Goal: Check status: Check status

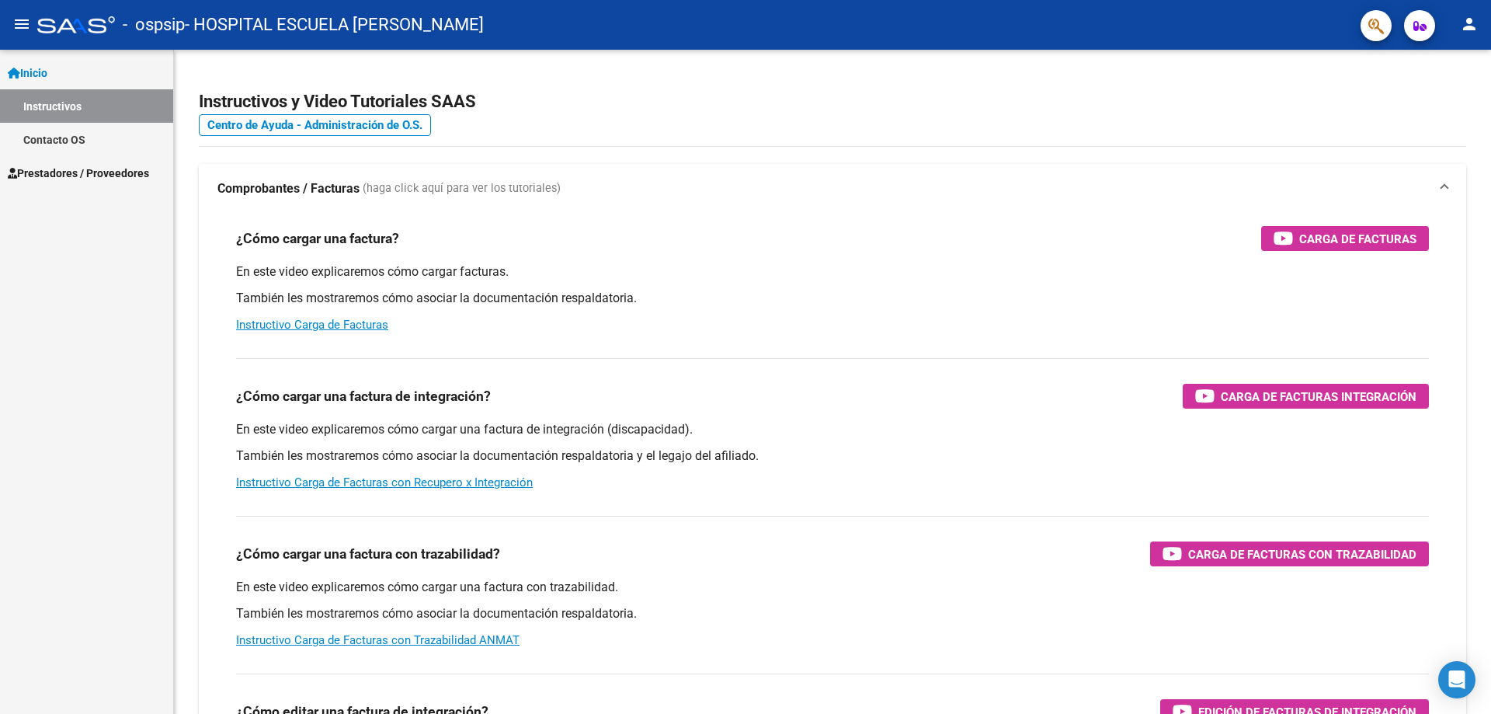
click at [75, 167] on span "Prestadores / Proveedores" at bounding box center [78, 173] width 141 height 17
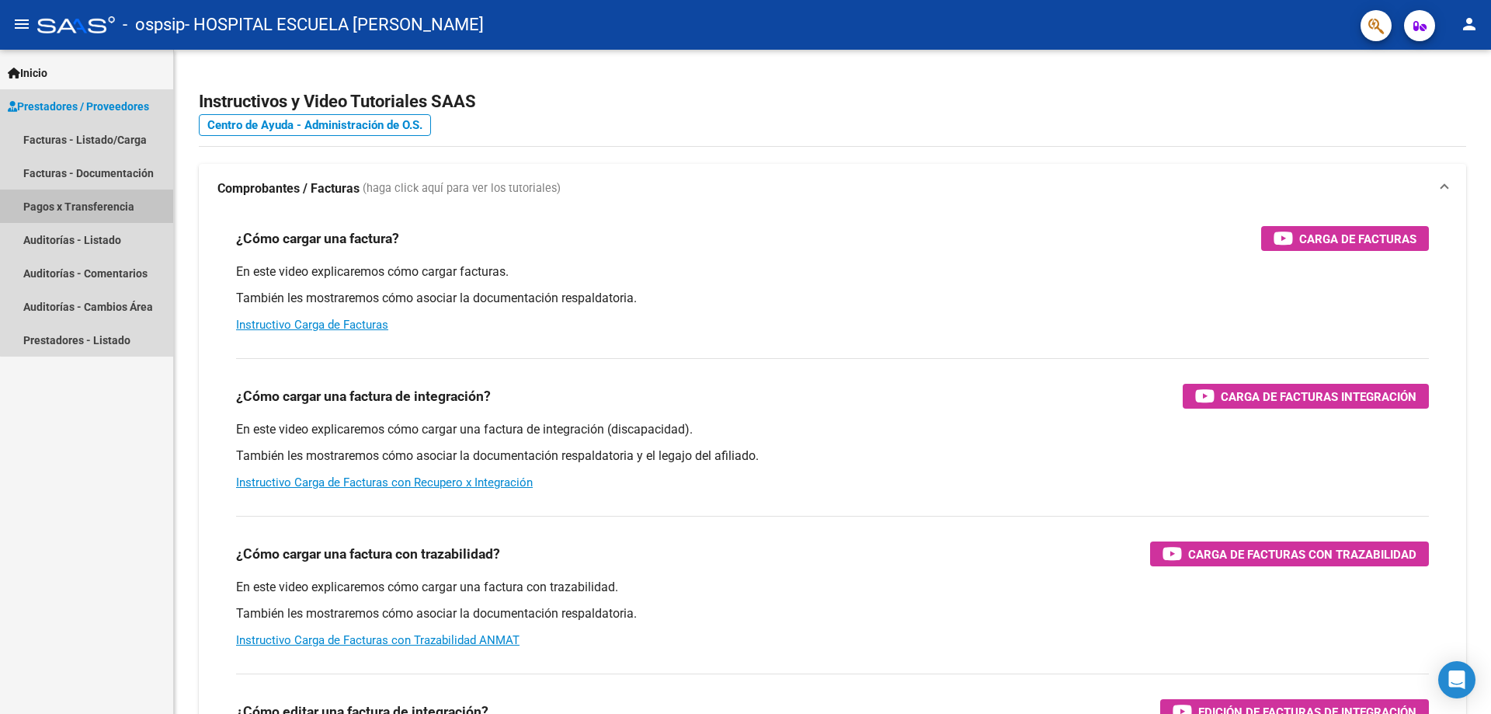
click at [105, 206] on link "Pagos x Transferencia" at bounding box center [86, 205] width 173 height 33
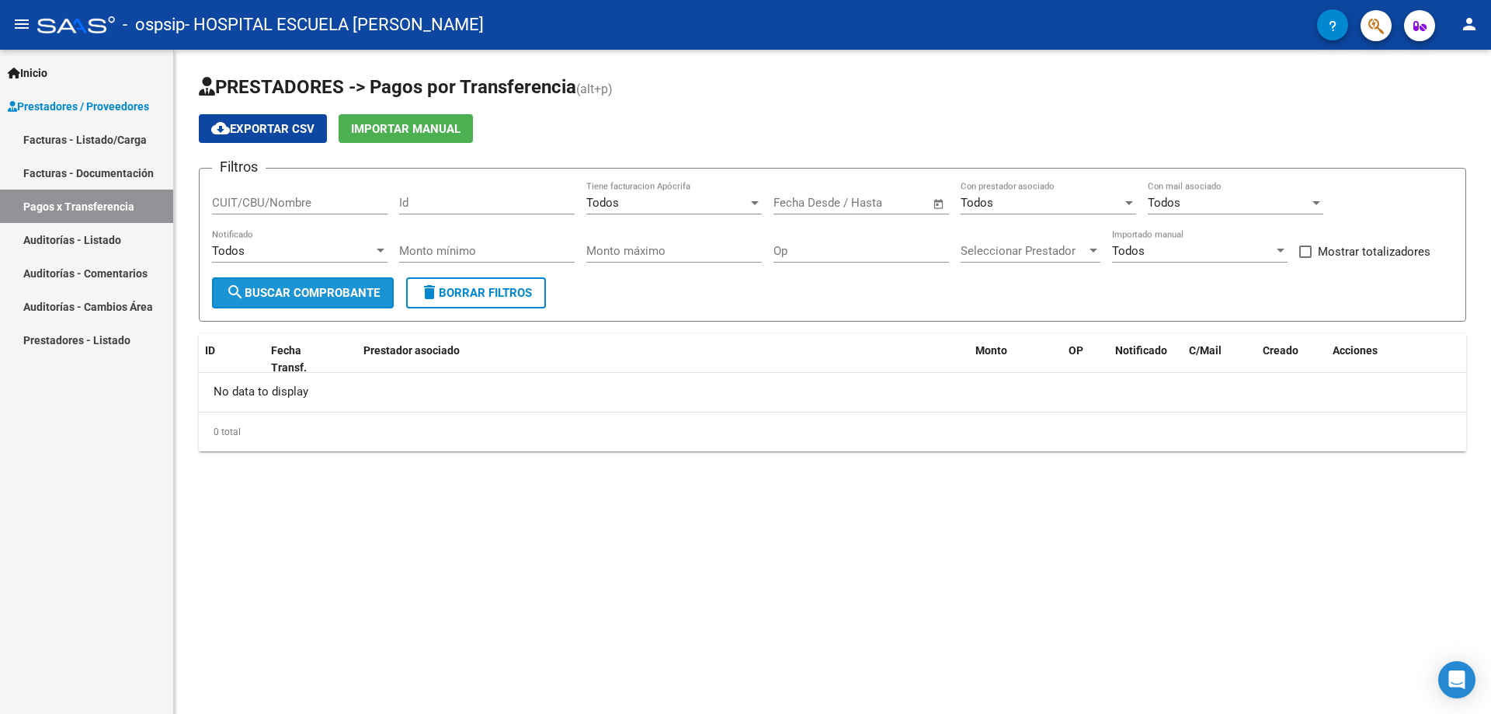
click at [346, 296] on span "search Buscar Comprobante" at bounding box center [303, 293] width 154 height 14
click at [335, 203] on input "CUIT/CBU/Nombre" at bounding box center [300, 203] width 176 height 14
type input "30676921695"
click at [323, 286] on span "search Buscar Comprobante" at bounding box center [303, 293] width 154 height 14
click at [933, 201] on span "Open calendar" at bounding box center [938, 203] width 37 height 37
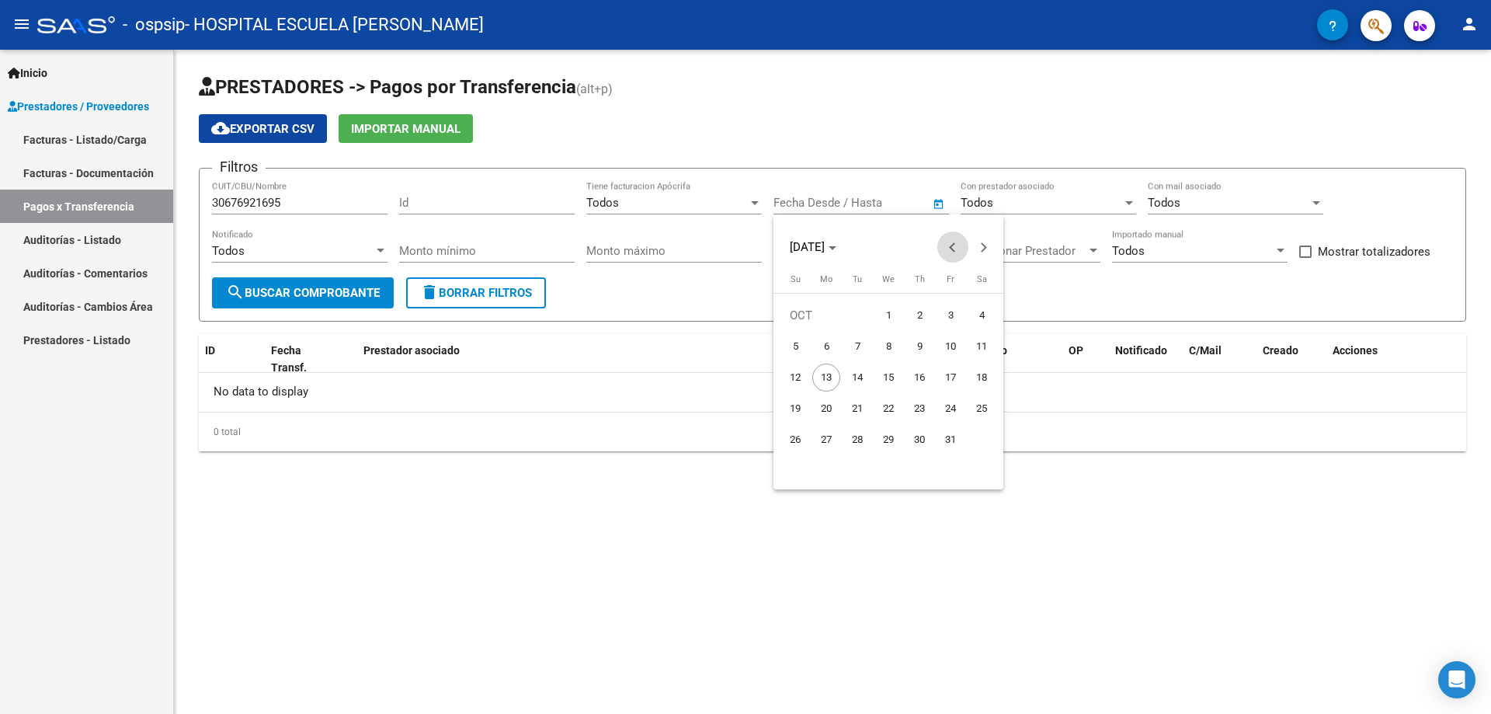
click at [952, 246] on button "Previous month" at bounding box center [952, 246] width 31 height 31
click at [943, 308] on span "1" at bounding box center [951, 315] width 28 height 28
type input "[DATE]"
click at [326, 286] on div at bounding box center [745, 357] width 1491 height 714
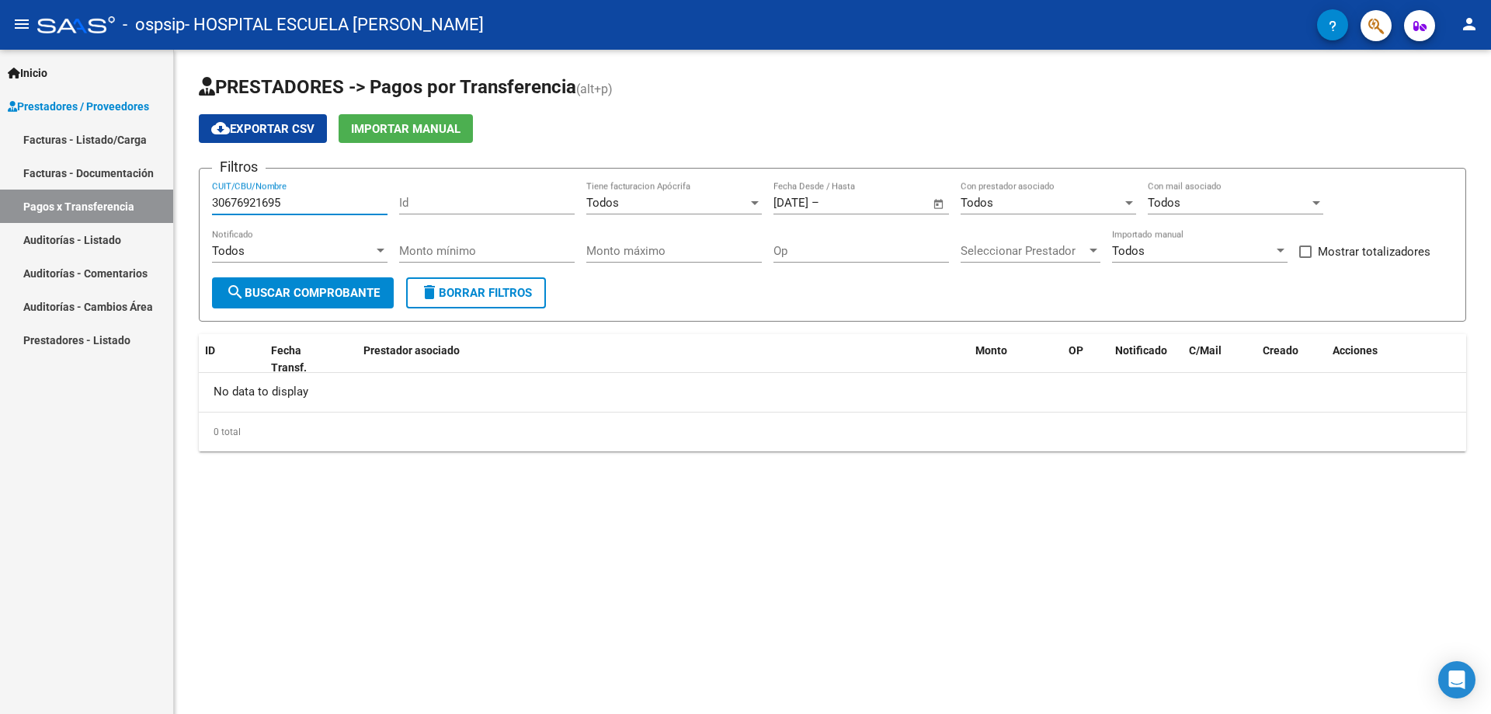
drag, startPoint x: 317, startPoint y: 204, endPoint x: 194, endPoint y: 193, distance: 123.2
click at [194, 193] on div "PRESTADORES -> Pagos por Transferencia (alt+p) cloud_download Exportar CSV Impo…" at bounding box center [832, 275] width 1317 height 451
click at [725, 211] on div "Todos Tiene facturacion Apócrifa" at bounding box center [674, 197] width 176 height 33
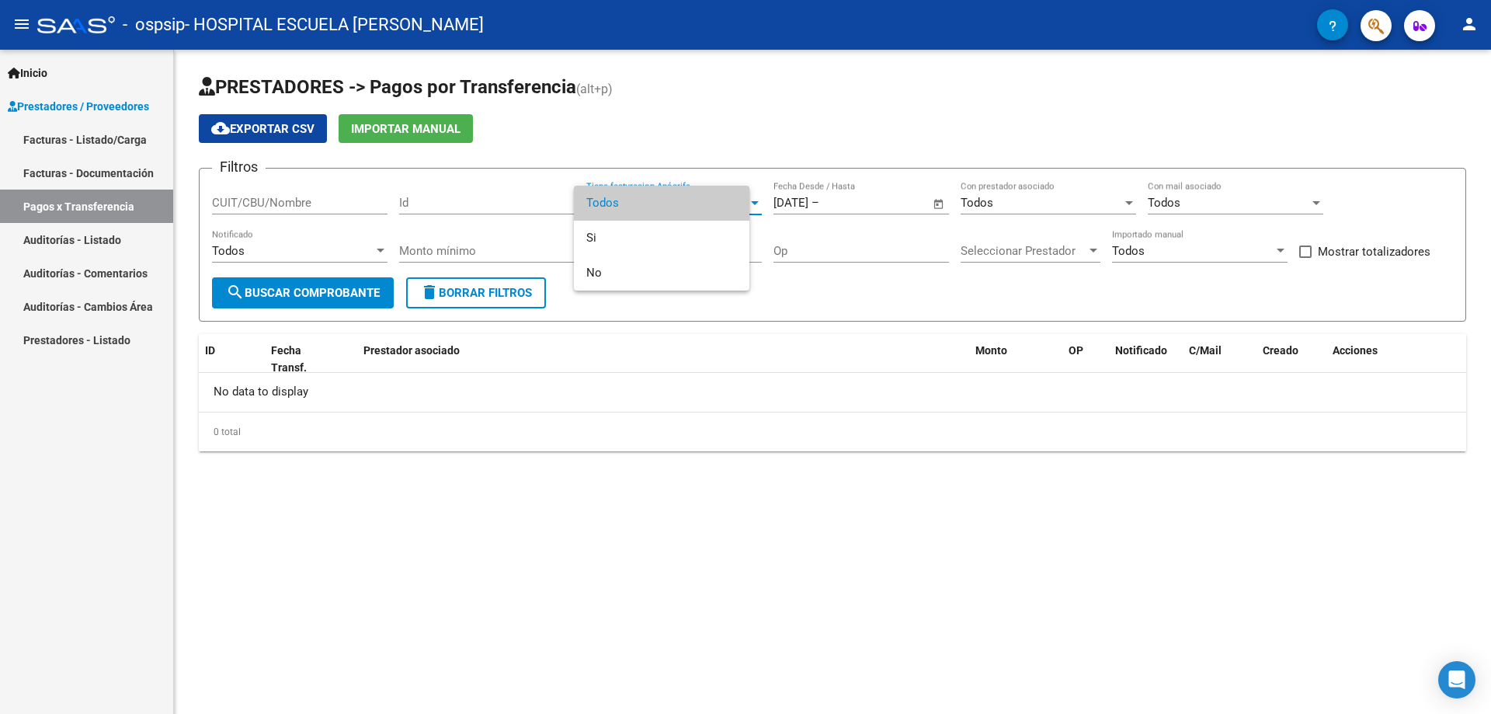
click at [728, 200] on span "Todos" at bounding box center [661, 203] width 151 height 35
click at [747, 204] on div "Todos" at bounding box center [667, 203] width 162 height 14
click at [894, 202] on div at bounding box center [745, 357] width 1491 height 714
click at [1118, 207] on div "Todos" at bounding box center [1042, 203] width 162 height 14
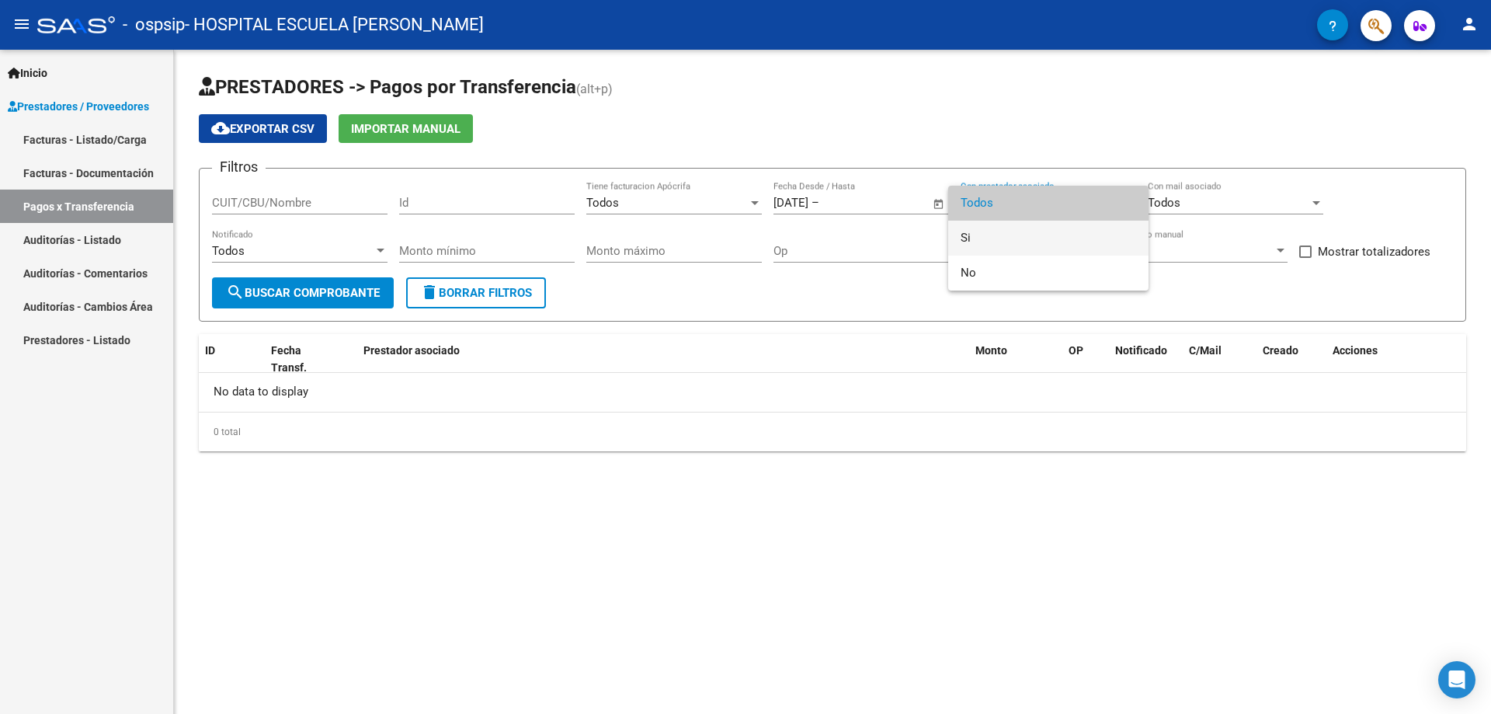
click at [1086, 225] on span "Si" at bounding box center [1049, 238] width 176 height 35
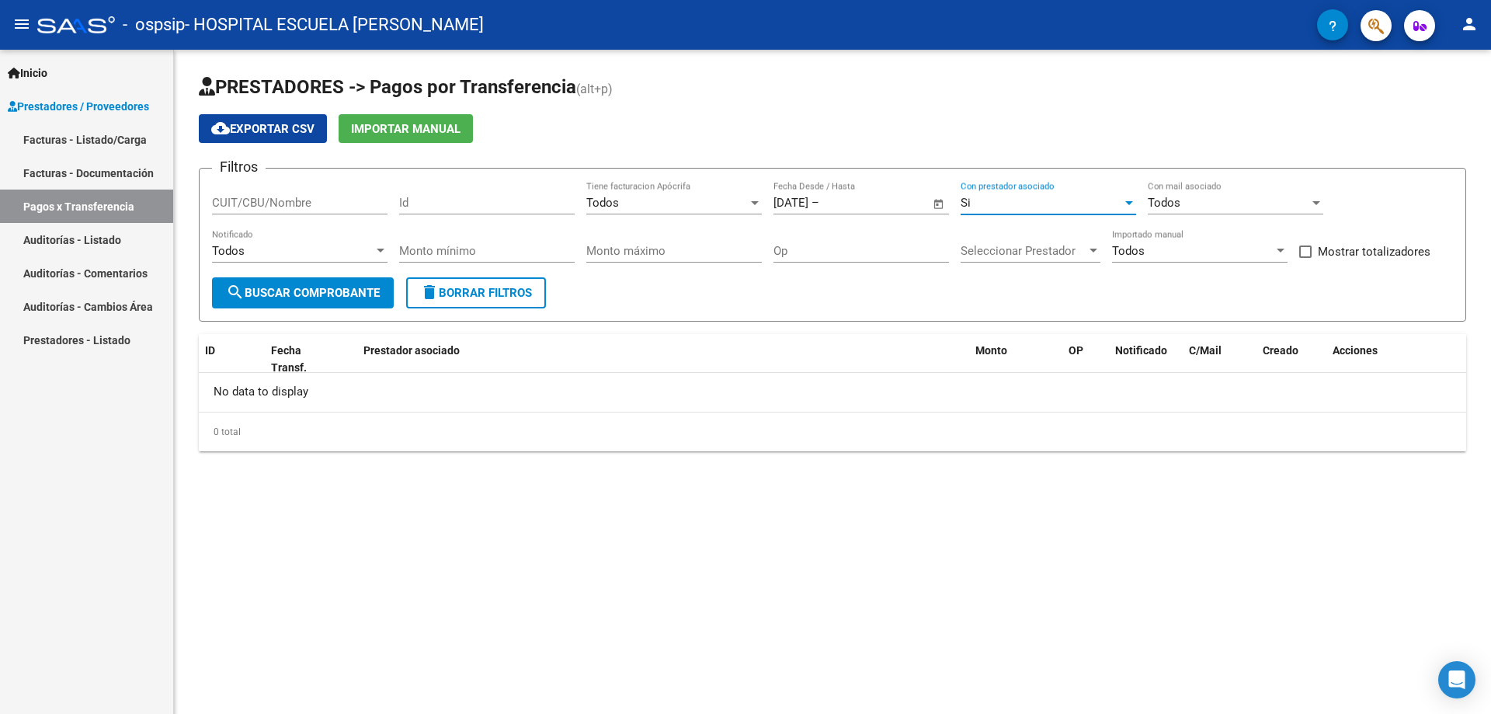
click at [1220, 201] on div "Todos" at bounding box center [1229, 203] width 162 height 14
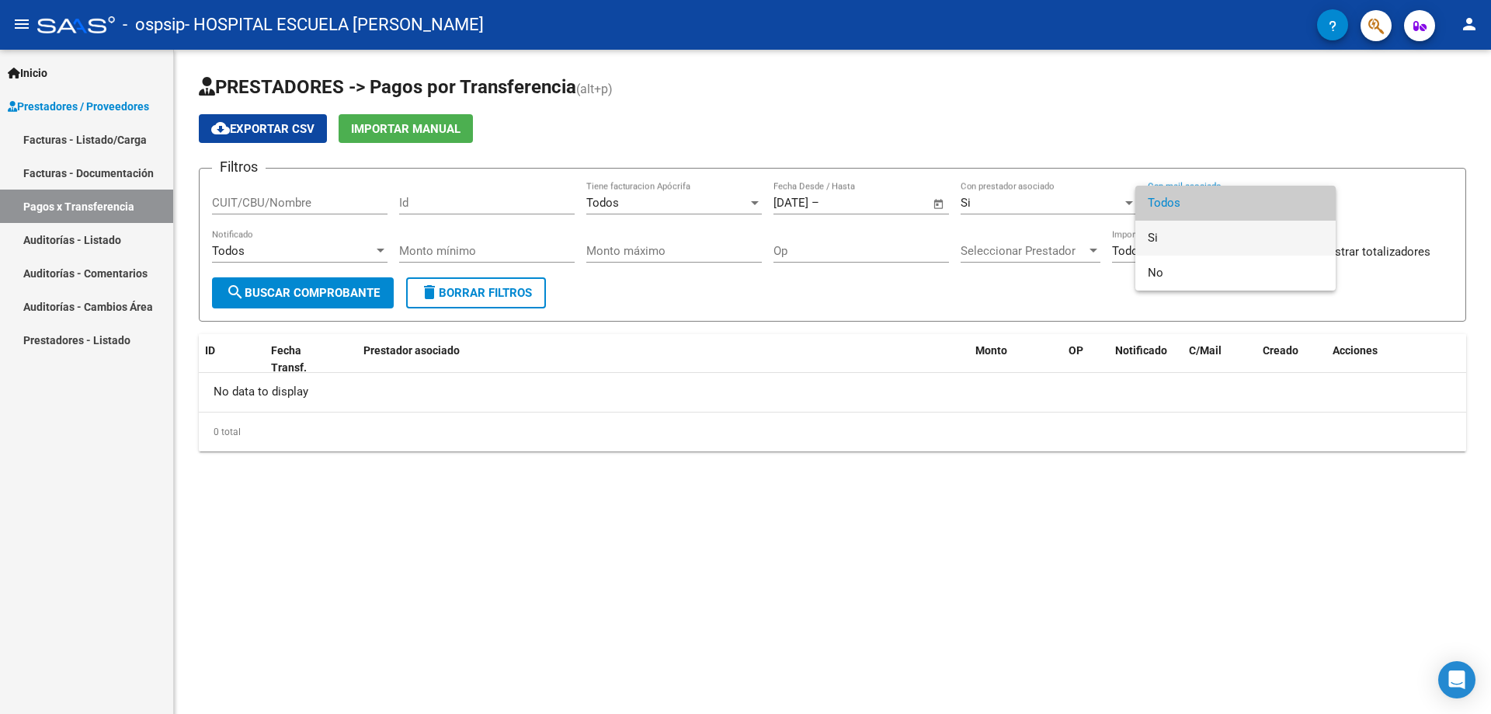
click at [1192, 227] on span "Si" at bounding box center [1236, 238] width 176 height 35
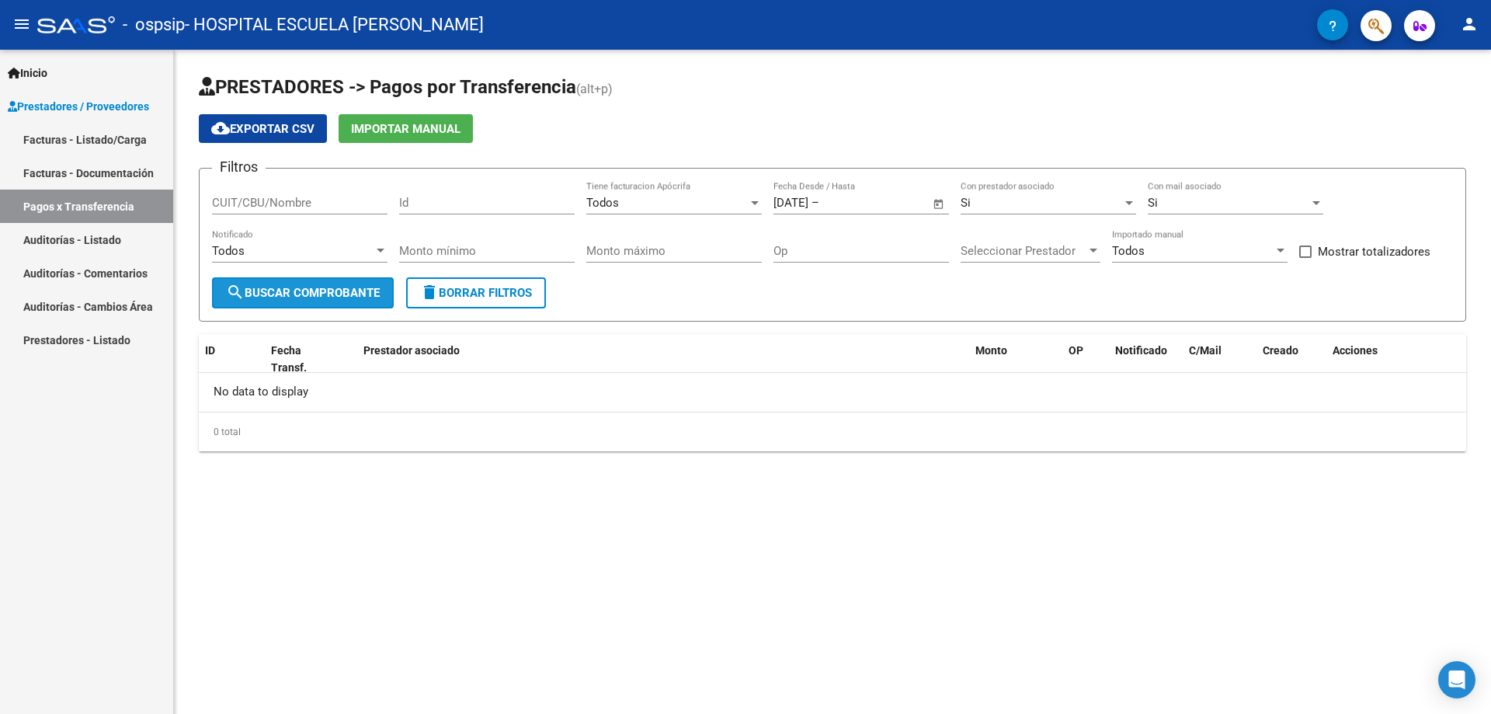
click at [347, 299] on span "search Buscar Comprobante" at bounding box center [303, 293] width 154 height 14
click at [1257, 251] on div "Todos" at bounding box center [1193, 251] width 162 height 14
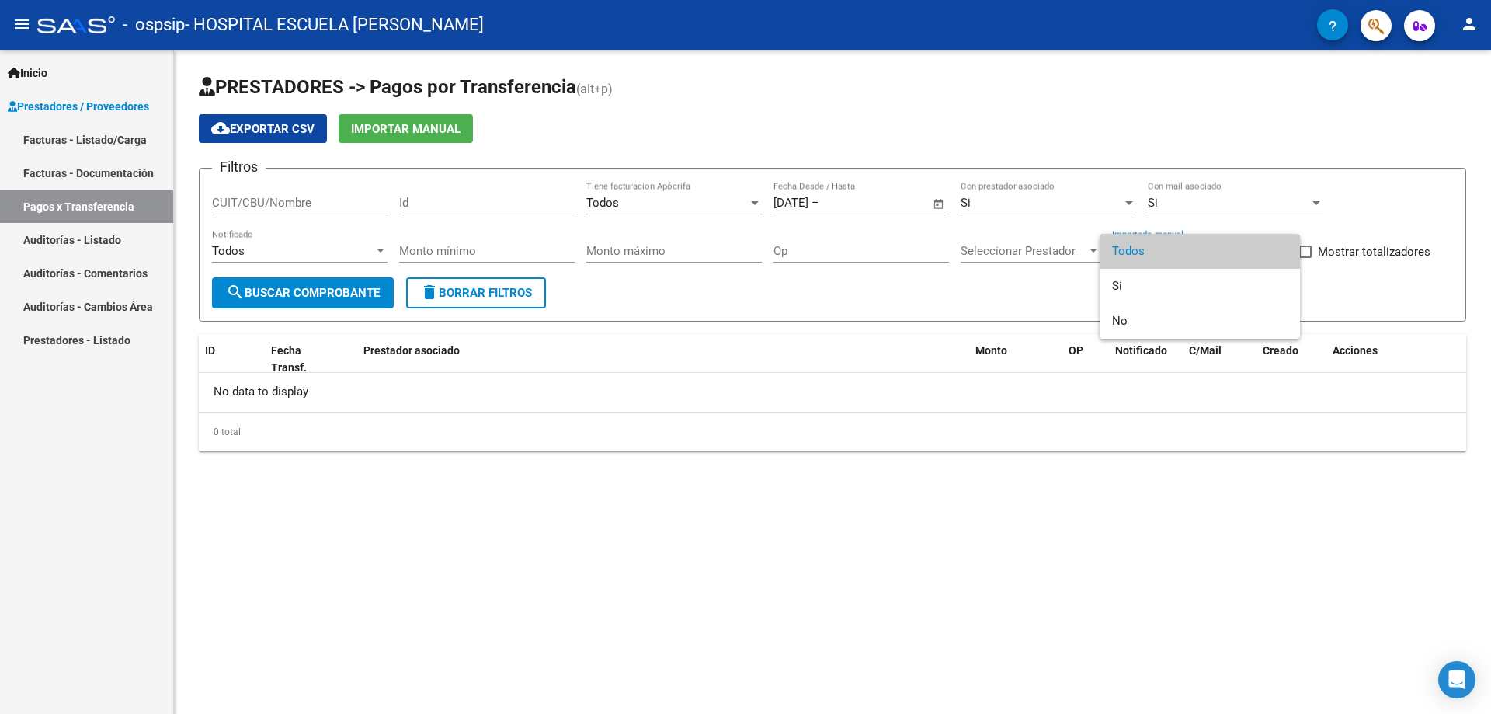
click at [1053, 297] on div at bounding box center [745, 357] width 1491 height 714
click at [1070, 252] on span "Seleccionar Prestador" at bounding box center [1024, 251] width 126 height 14
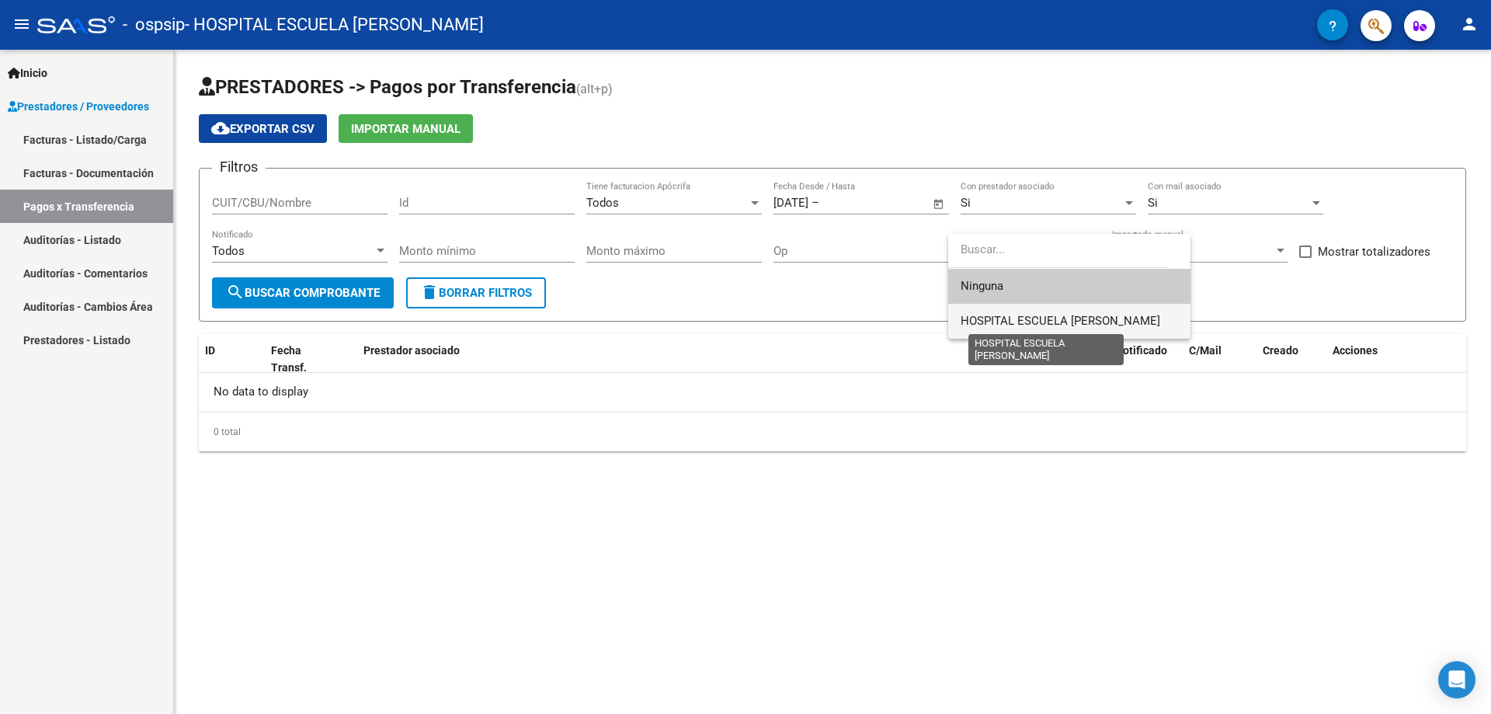
click at [1051, 314] on span "HOSPITAL ESCUELA [PERSON_NAME]" at bounding box center [1061, 321] width 200 height 14
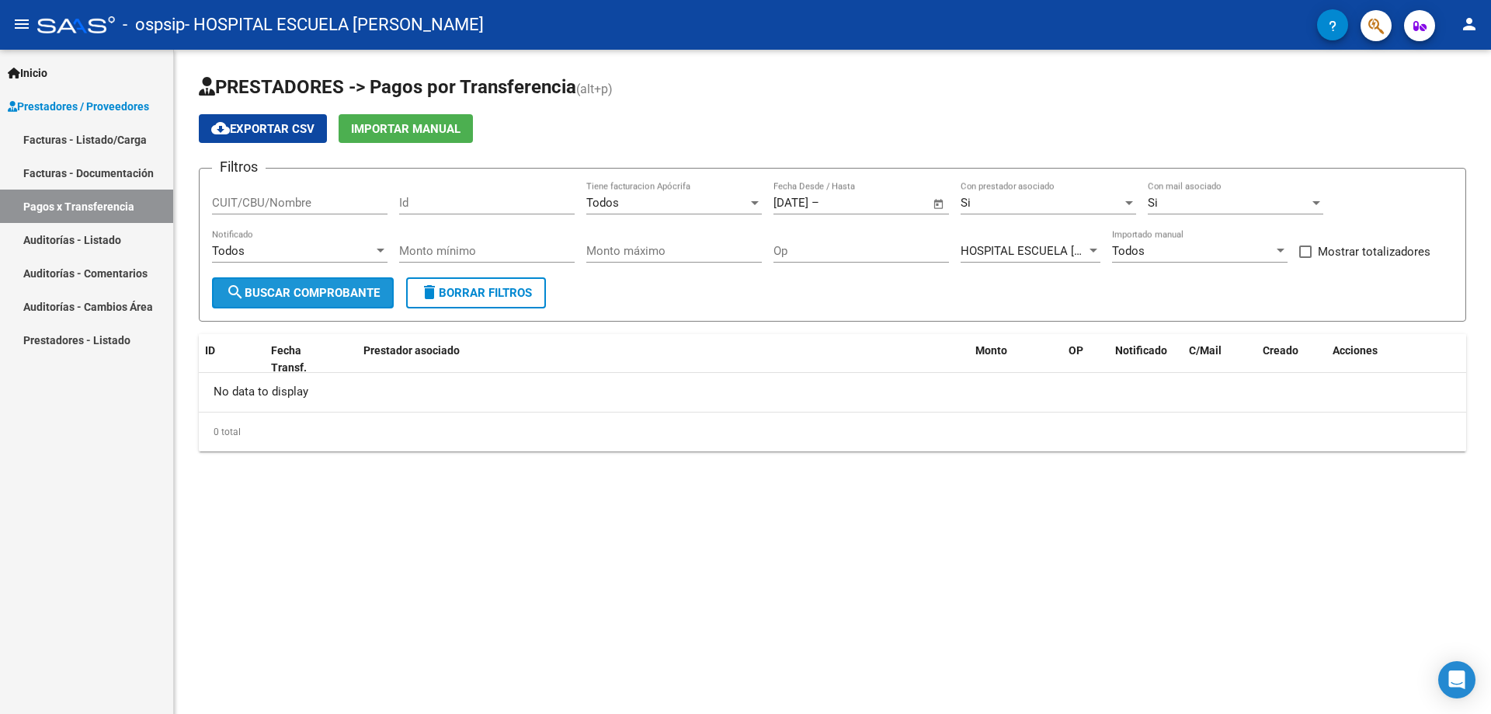
click at [328, 302] on button "search Buscar Comprobante" at bounding box center [303, 292] width 182 height 31
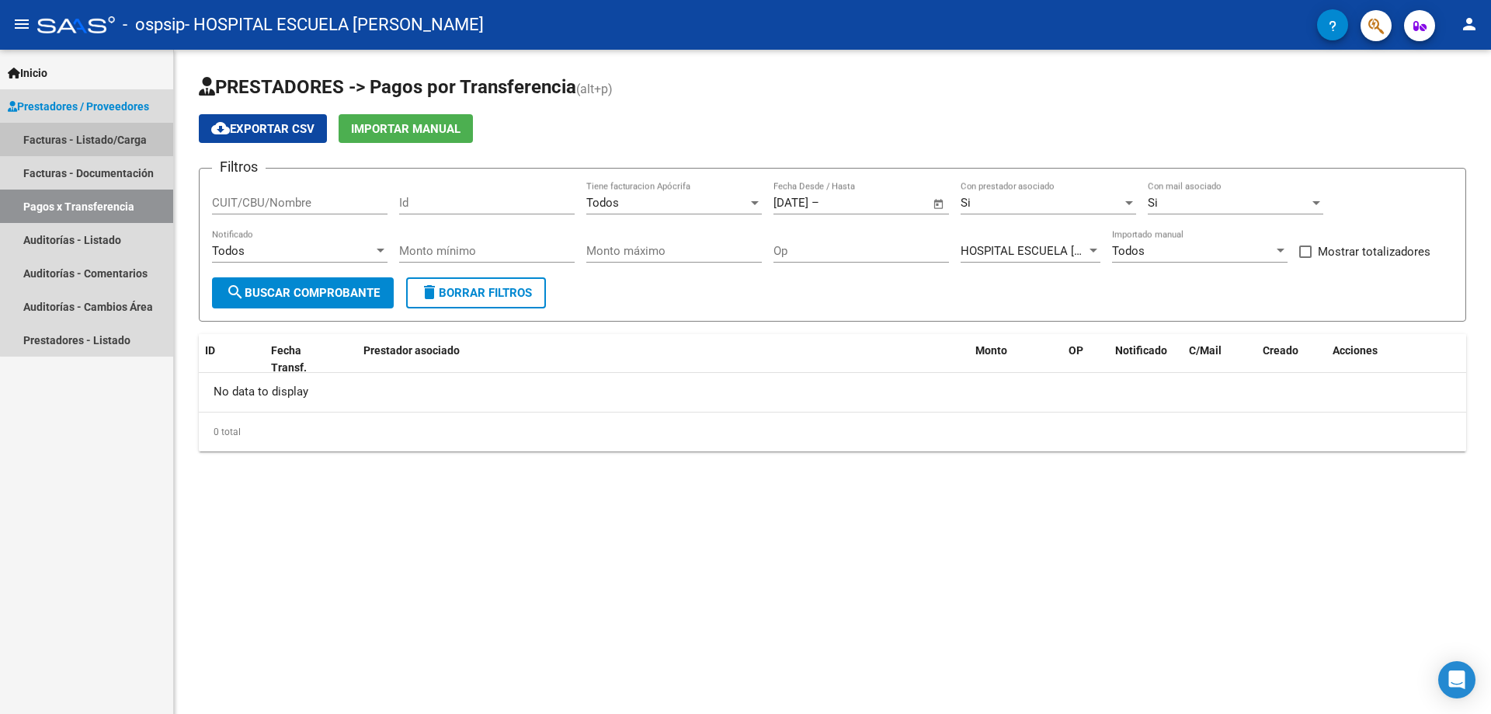
click at [91, 145] on link "Facturas - Listado/Carga" at bounding box center [86, 139] width 173 height 33
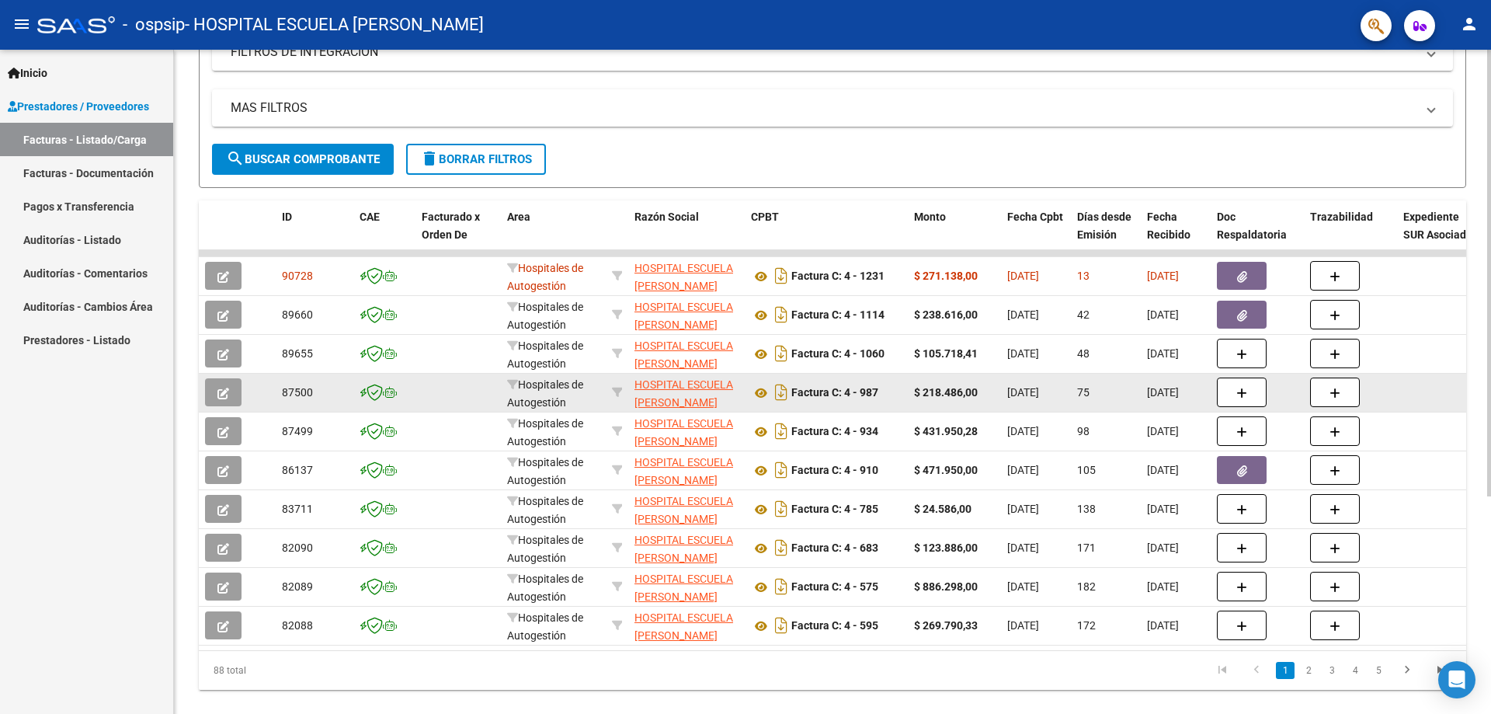
scroll to position [324, 0]
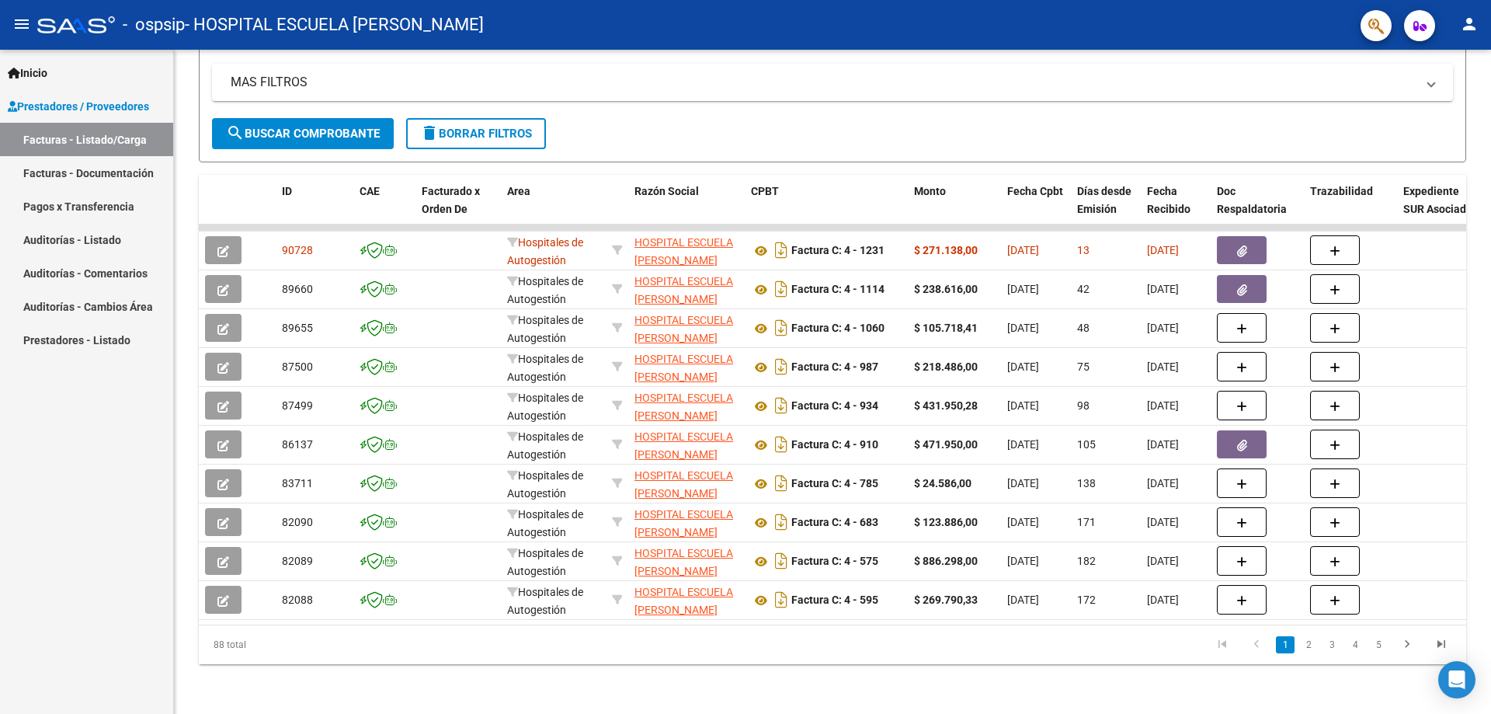
click at [78, 202] on link "Pagos x Transferencia" at bounding box center [86, 205] width 173 height 33
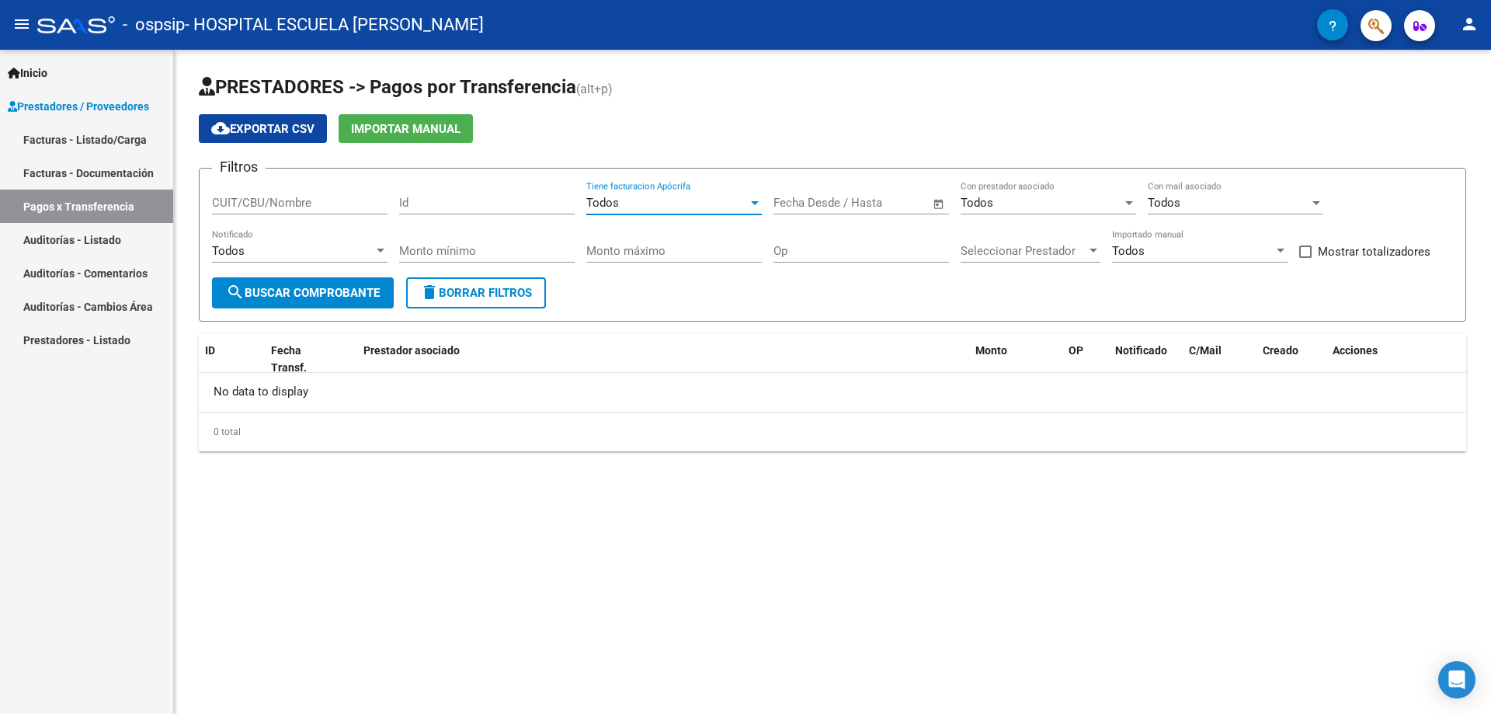
click at [714, 201] on div "Todos" at bounding box center [667, 203] width 162 height 14
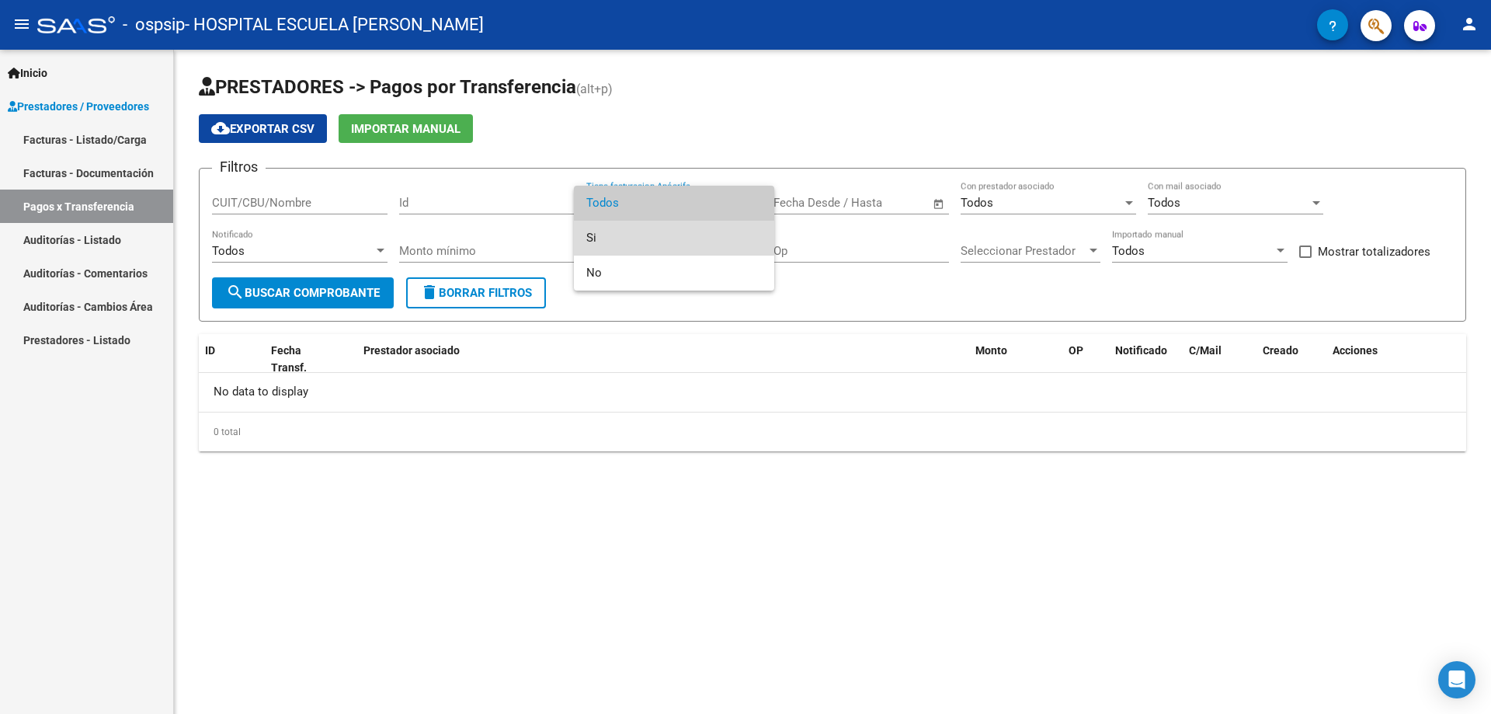
click at [670, 227] on span "Si" at bounding box center [674, 238] width 176 height 35
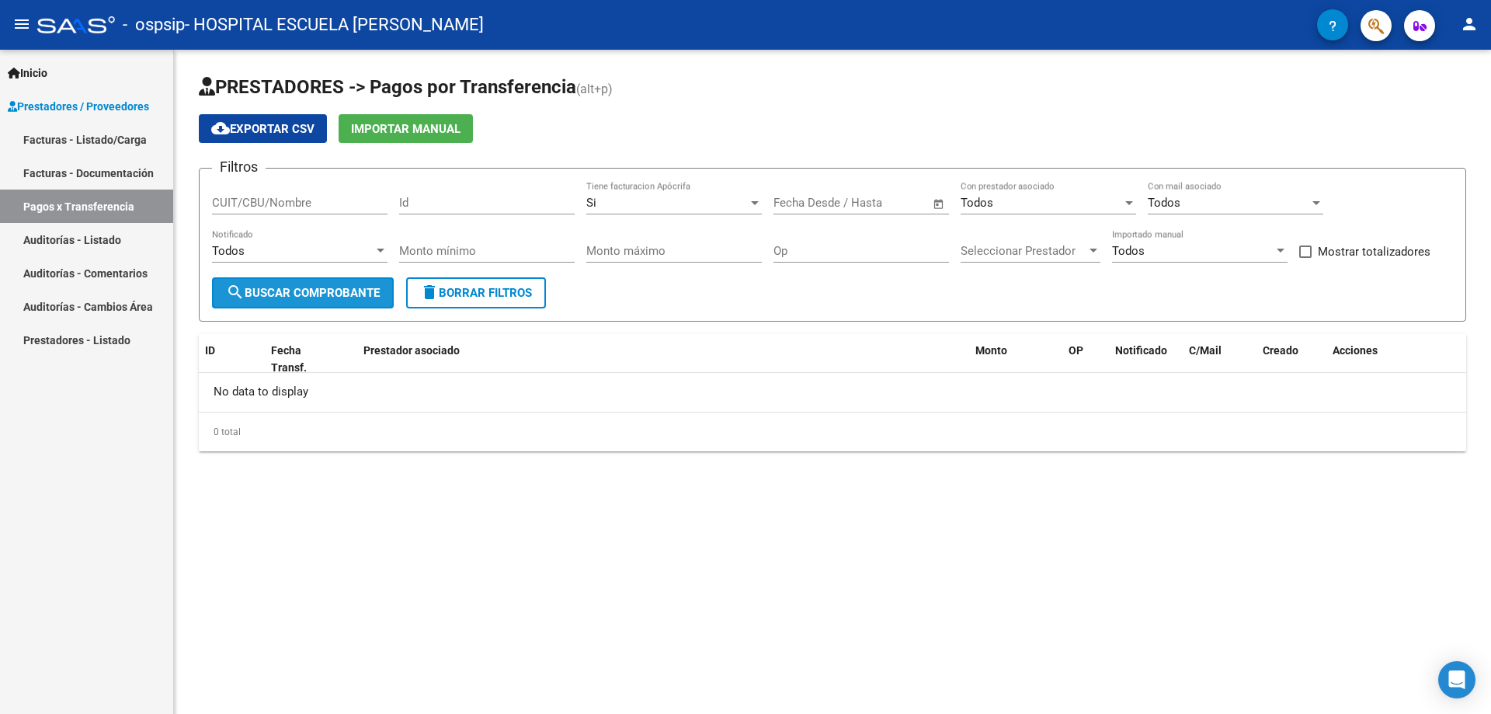
click at [322, 304] on button "search Buscar Comprobante" at bounding box center [303, 292] width 182 height 31
click at [1041, 244] on span "Seleccionar Prestador" at bounding box center [1024, 251] width 126 height 14
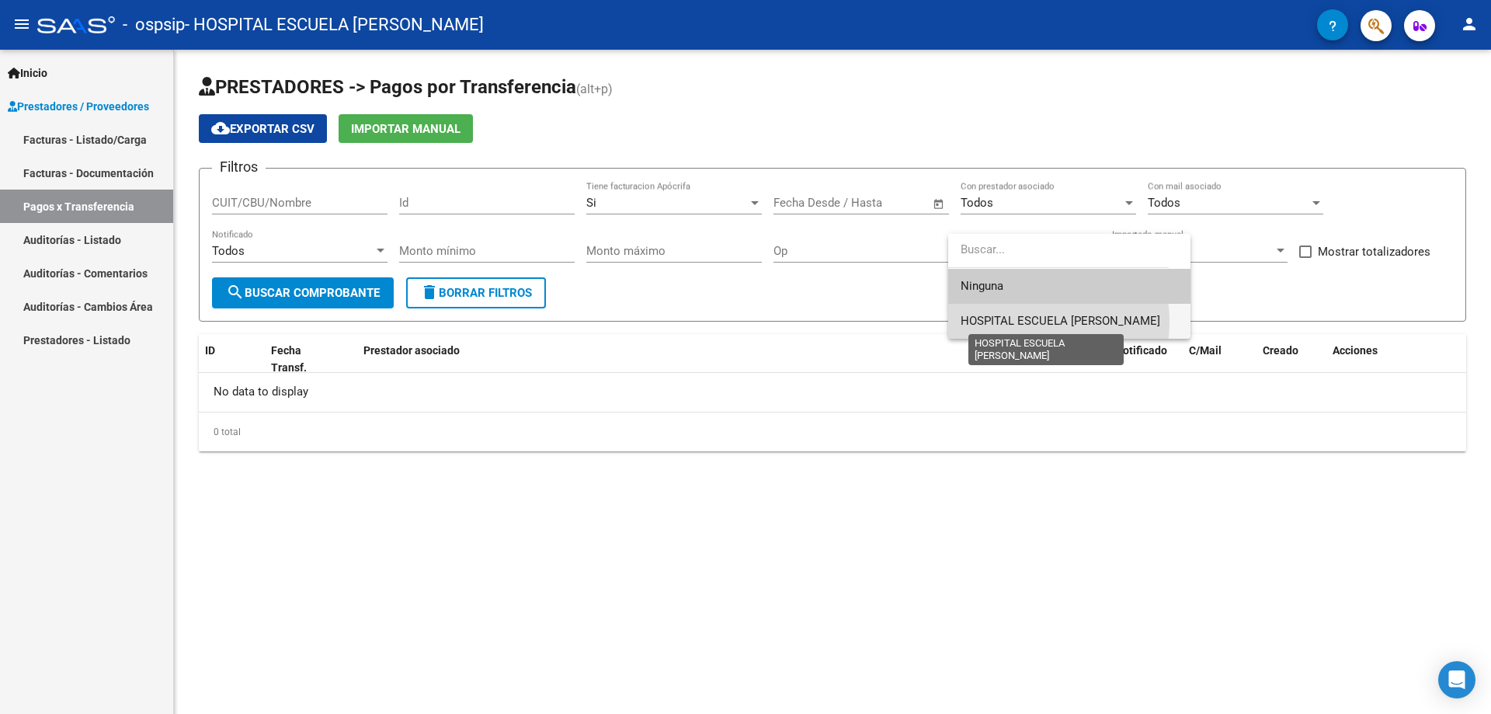
drag, startPoint x: 1021, startPoint y: 322, endPoint x: 990, endPoint y: 322, distance: 31.1
click at [1020, 322] on span "HOSPITAL ESCUELA [PERSON_NAME]" at bounding box center [1061, 321] width 200 height 14
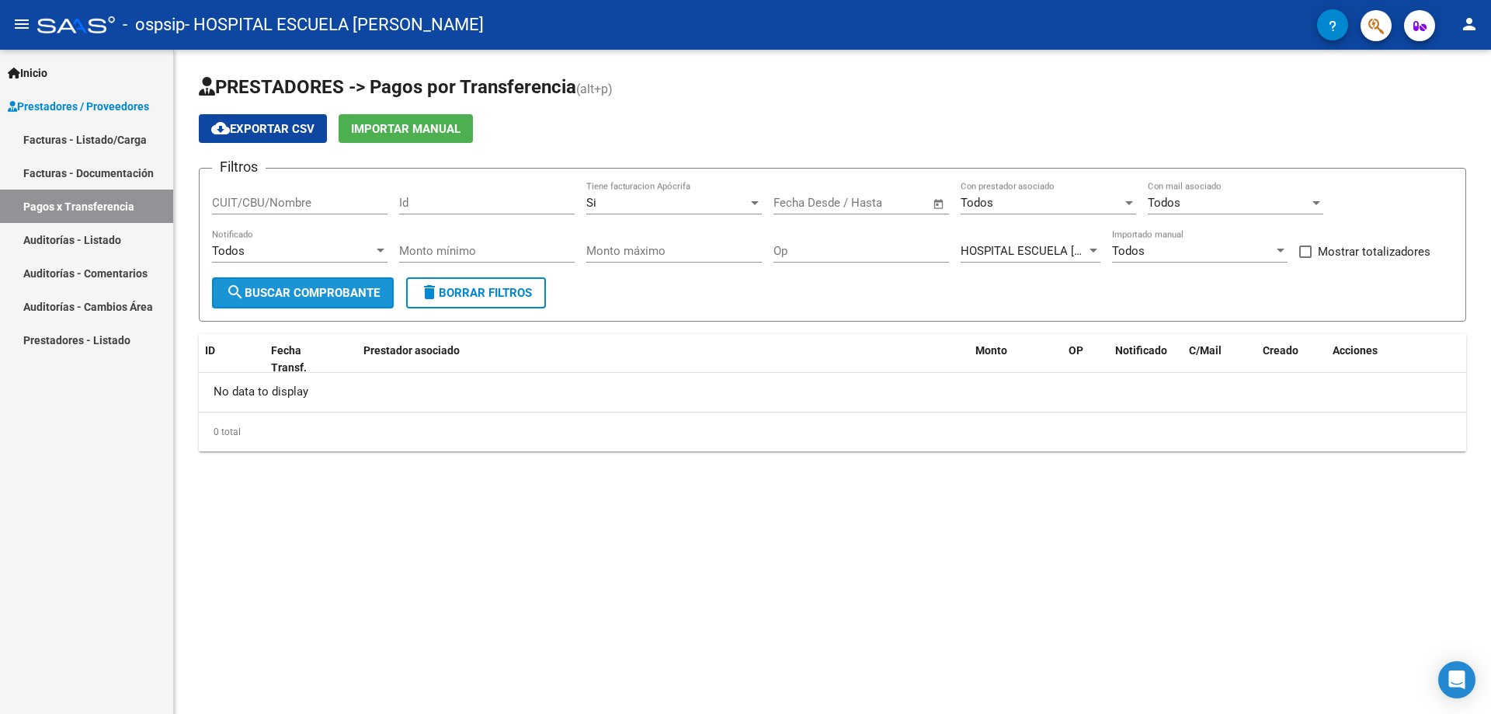
click at [338, 291] on span "search Buscar Comprobante" at bounding box center [303, 293] width 154 height 14
